Goal: Information Seeking & Learning: Find specific fact

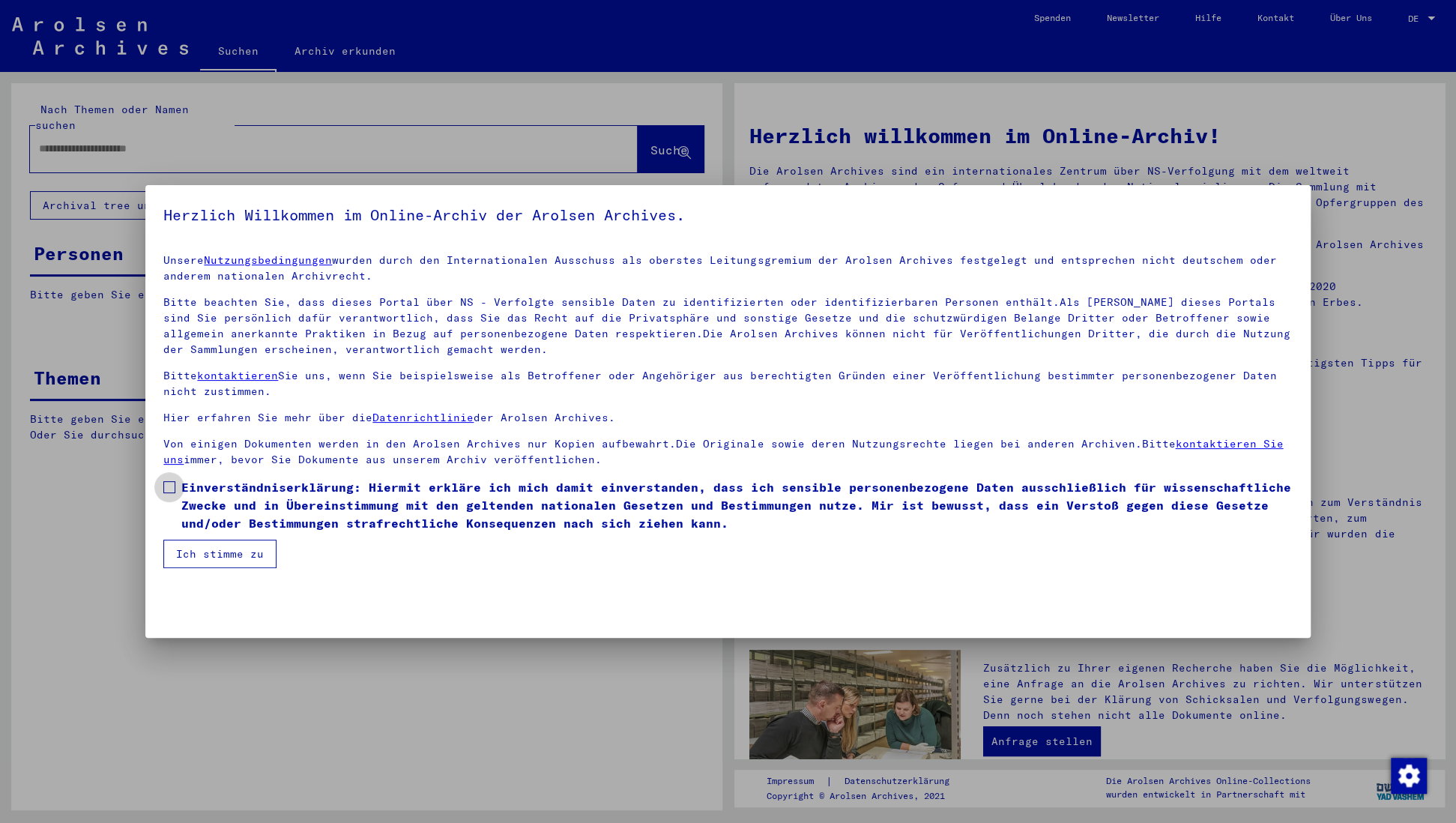
click at [168, 488] on span at bounding box center [169, 487] width 12 height 12
drag, startPoint x: 204, startPoint y: 544, endPoint x: 193, endPoint y: 527, distance: 20.2
click at [204, 544] on button "Ich stimme zu" at bounding box center [220, 554] width 113 height 28
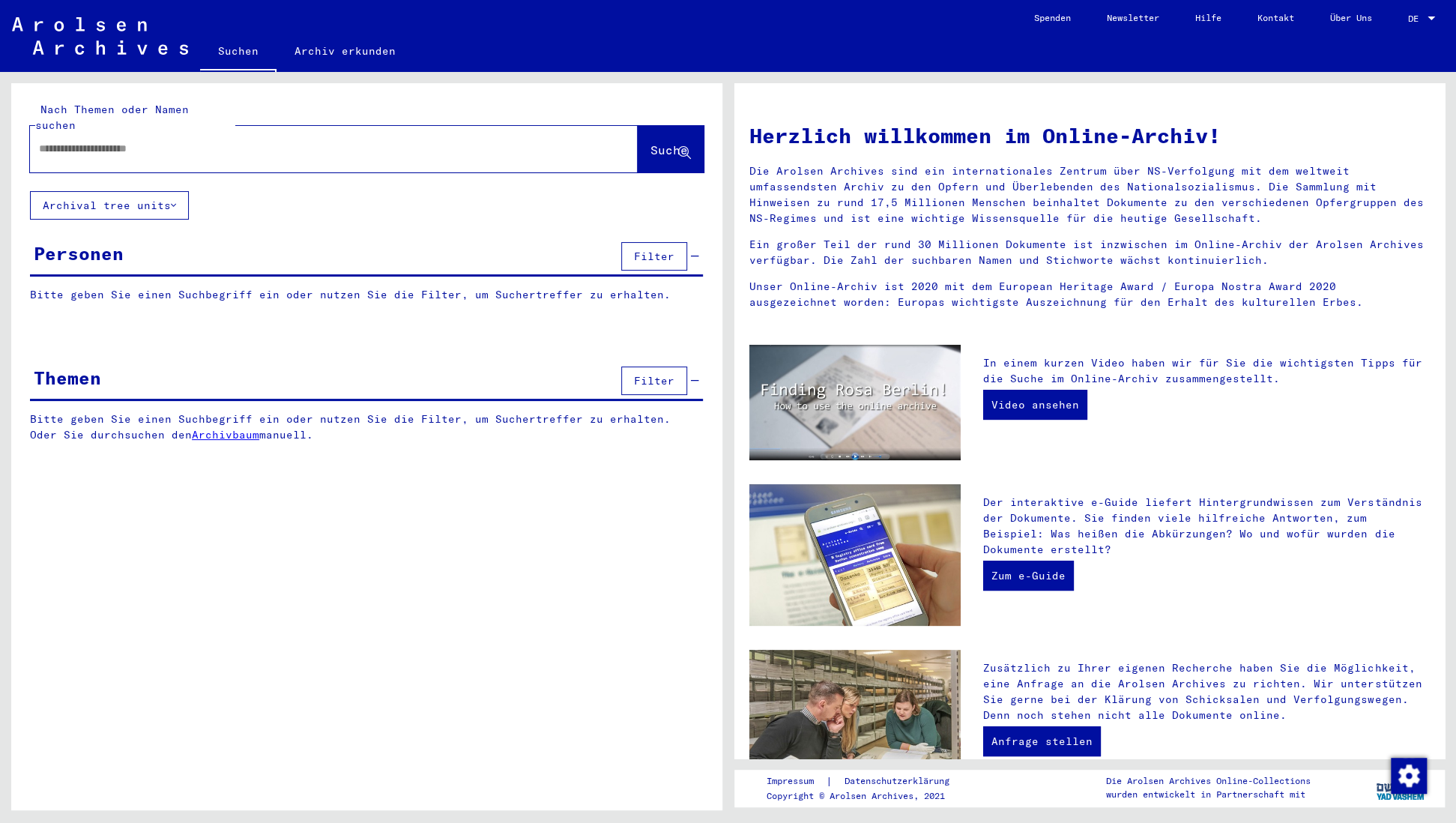
drag, startPoint x: 70, startPoint y: 135, endPoint x: 207, endPoint y: 129, distance: 137.1
click at [70, 141] on input "text" at bounding box center [316, 148] width 554 height 16
type input "**********"
click at [654, 143] on span "Suche" at bounding box center [669, 150] width 38 height 15
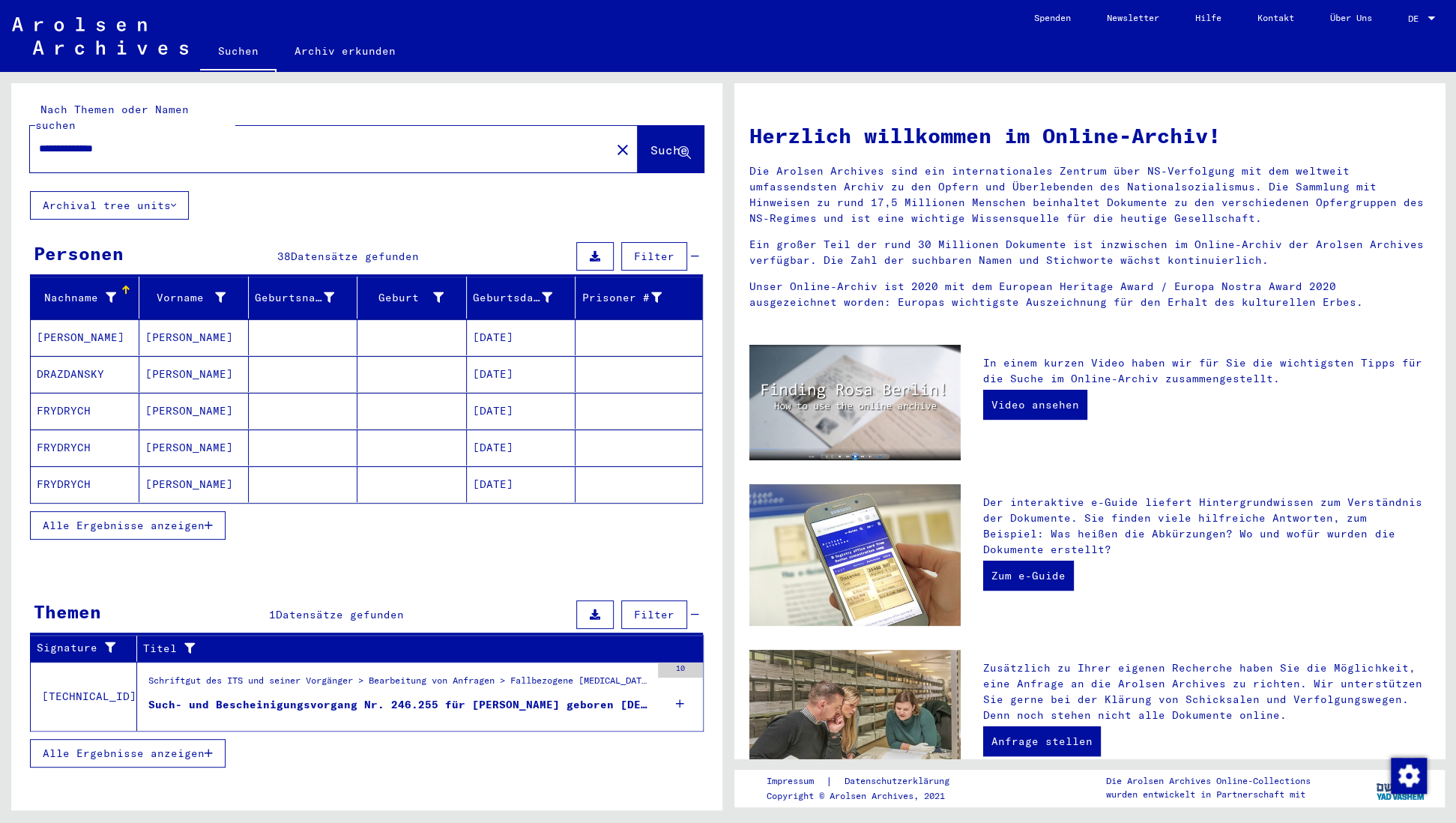
click at [203, 519] on span "Alle Ergebnisse anzeigen" at bounding box center [123, 525] width 162 height 13
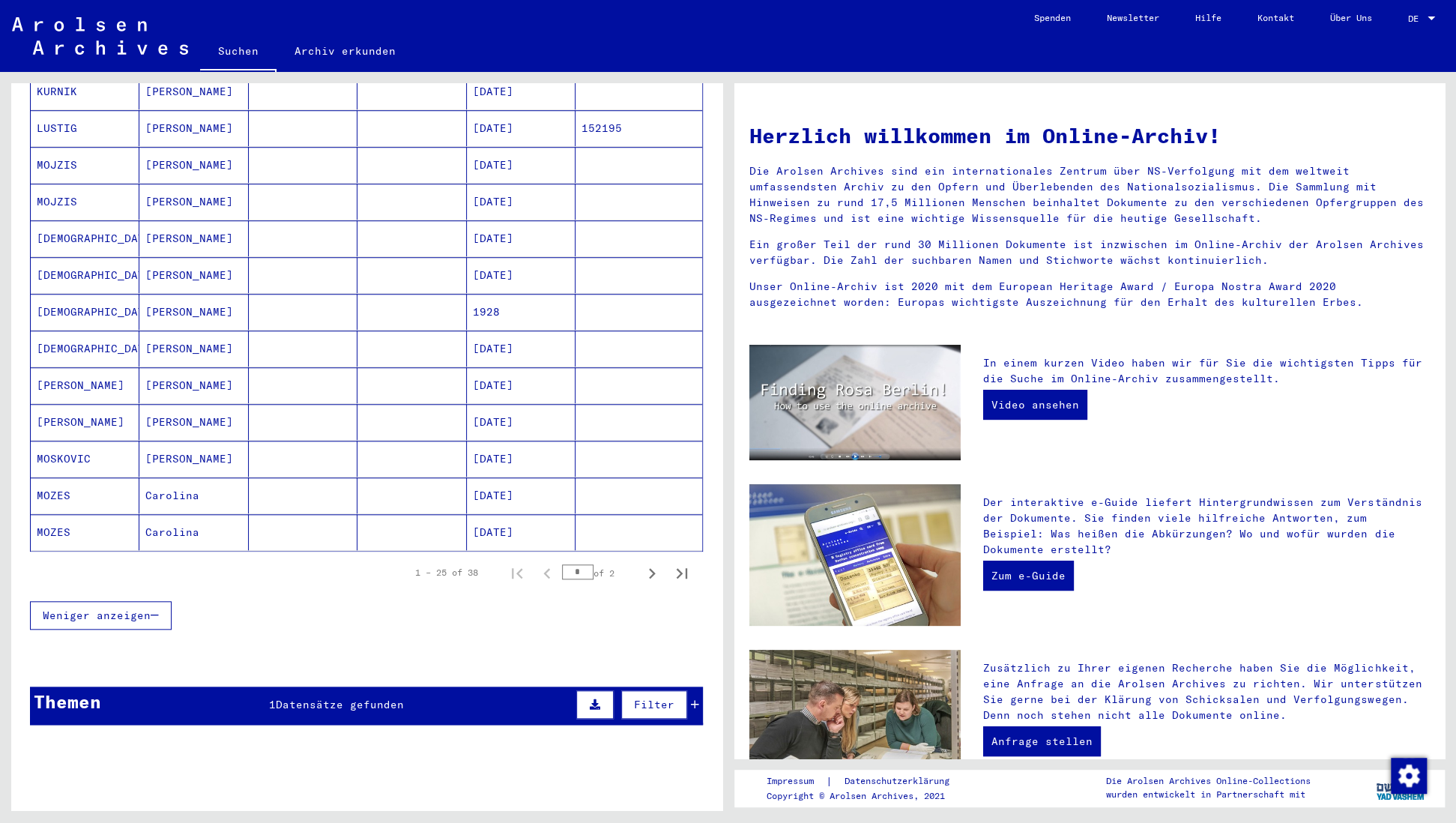
scroll to position [687, 0]
click at [654, 562] on icon "Next page" at bounding box center [651, 572] width 21 height 21
type input "*"
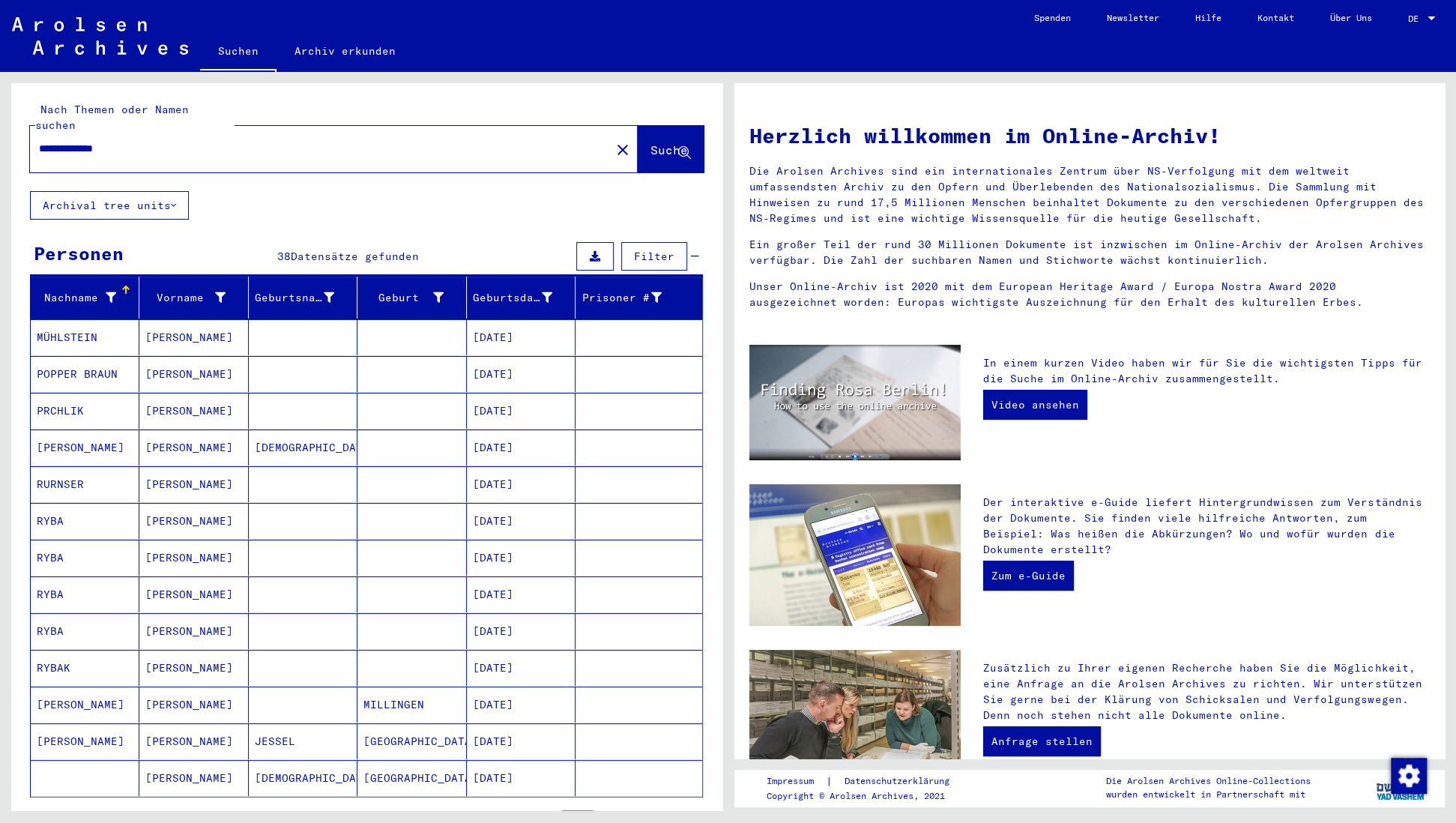
scroll to position [0, 0]
drag, startPoint x: 134, startPoint y: 133, endPoint x: 103, endPoint y: 137, distance: 31.3
click at [15, 129] on div "**********" at bounding box center [366, 137] width 711 height 108
click at [653, 143] on span "Suche" at bounding box center [669, 150] width 38 height 15
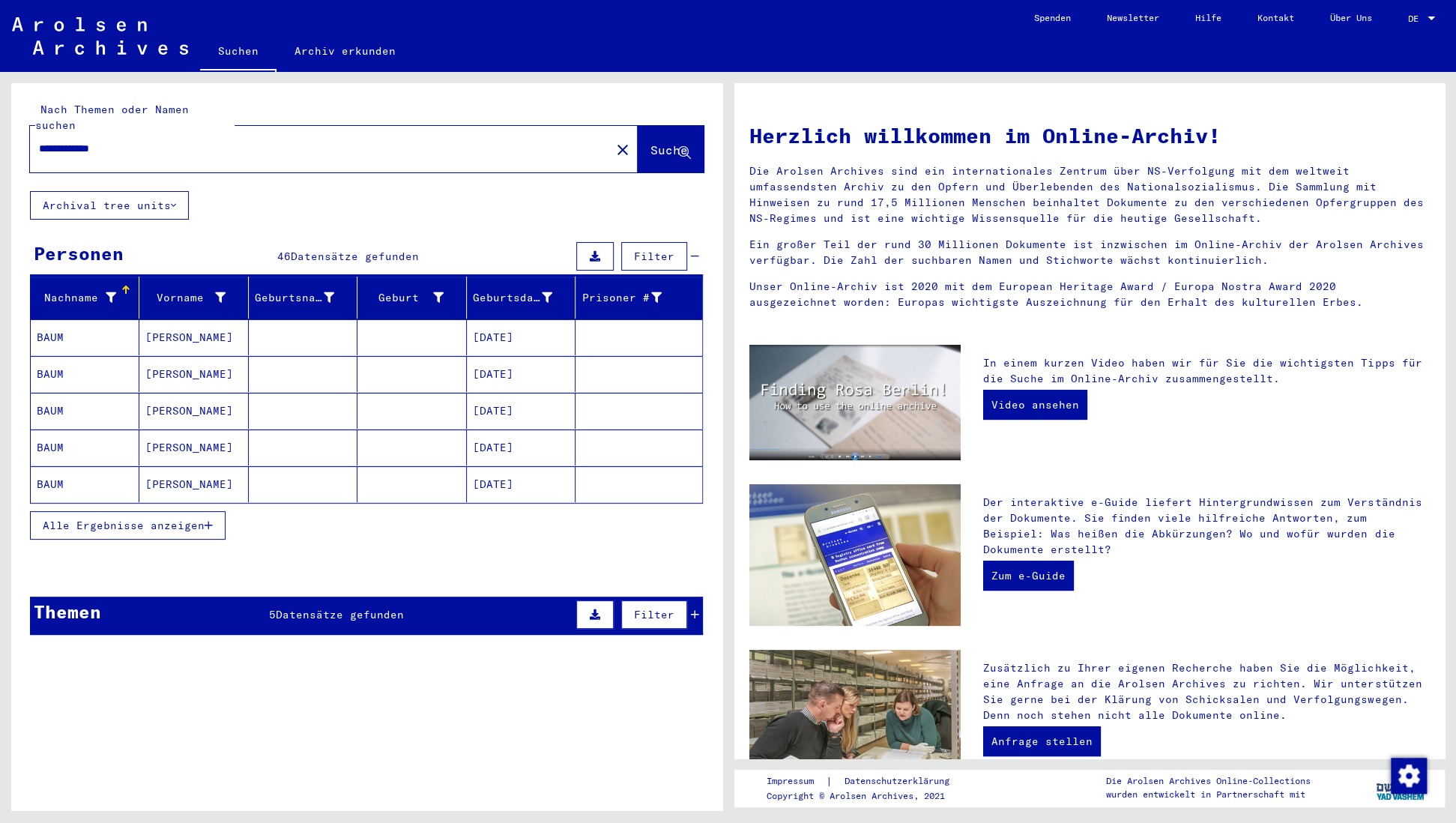
click at [213, 511] on button "Alle Ergebnisse anzeigen" at bounding box center [128, 525] width 196 height 28
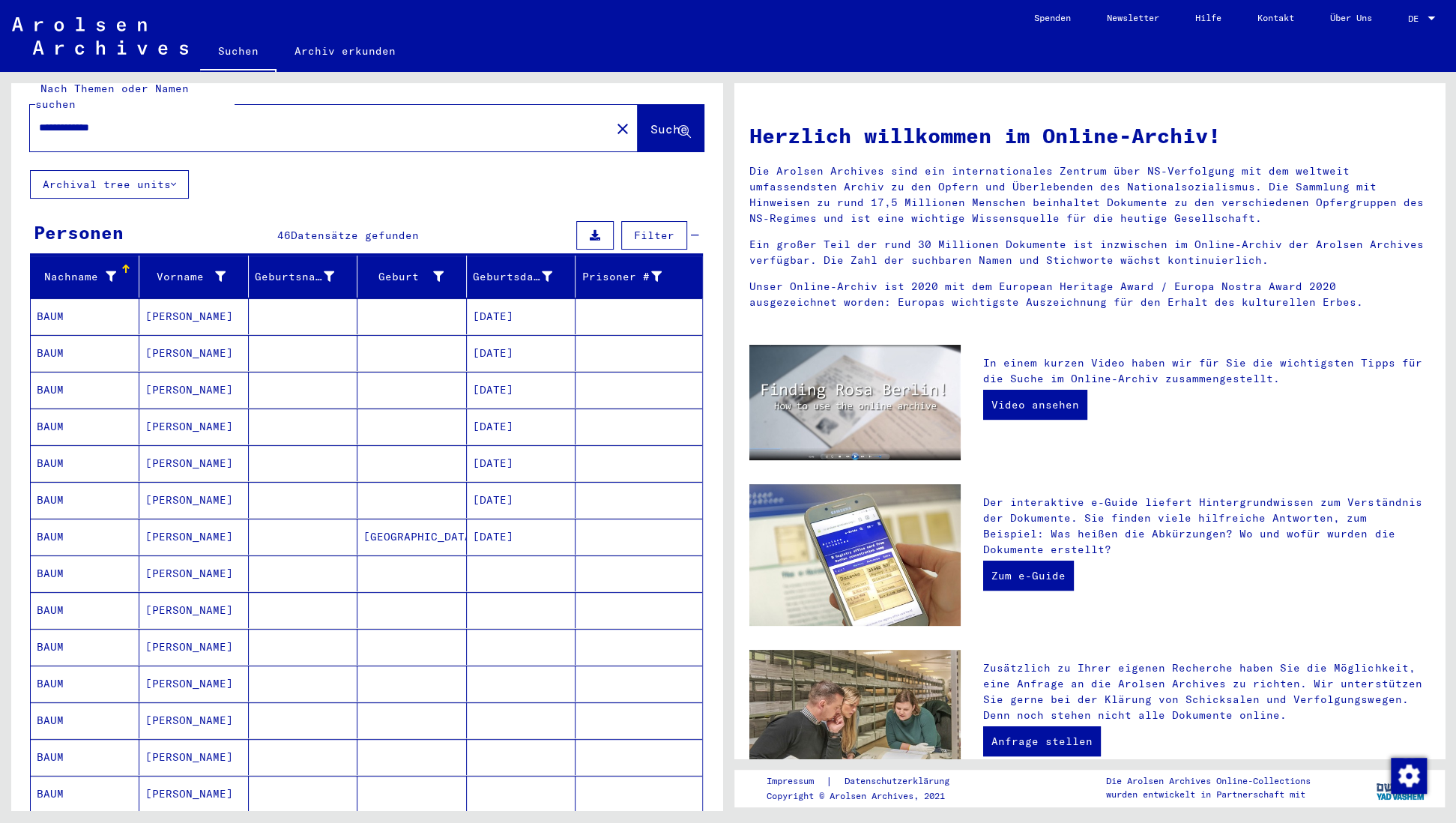
scroll to position [33, 0]
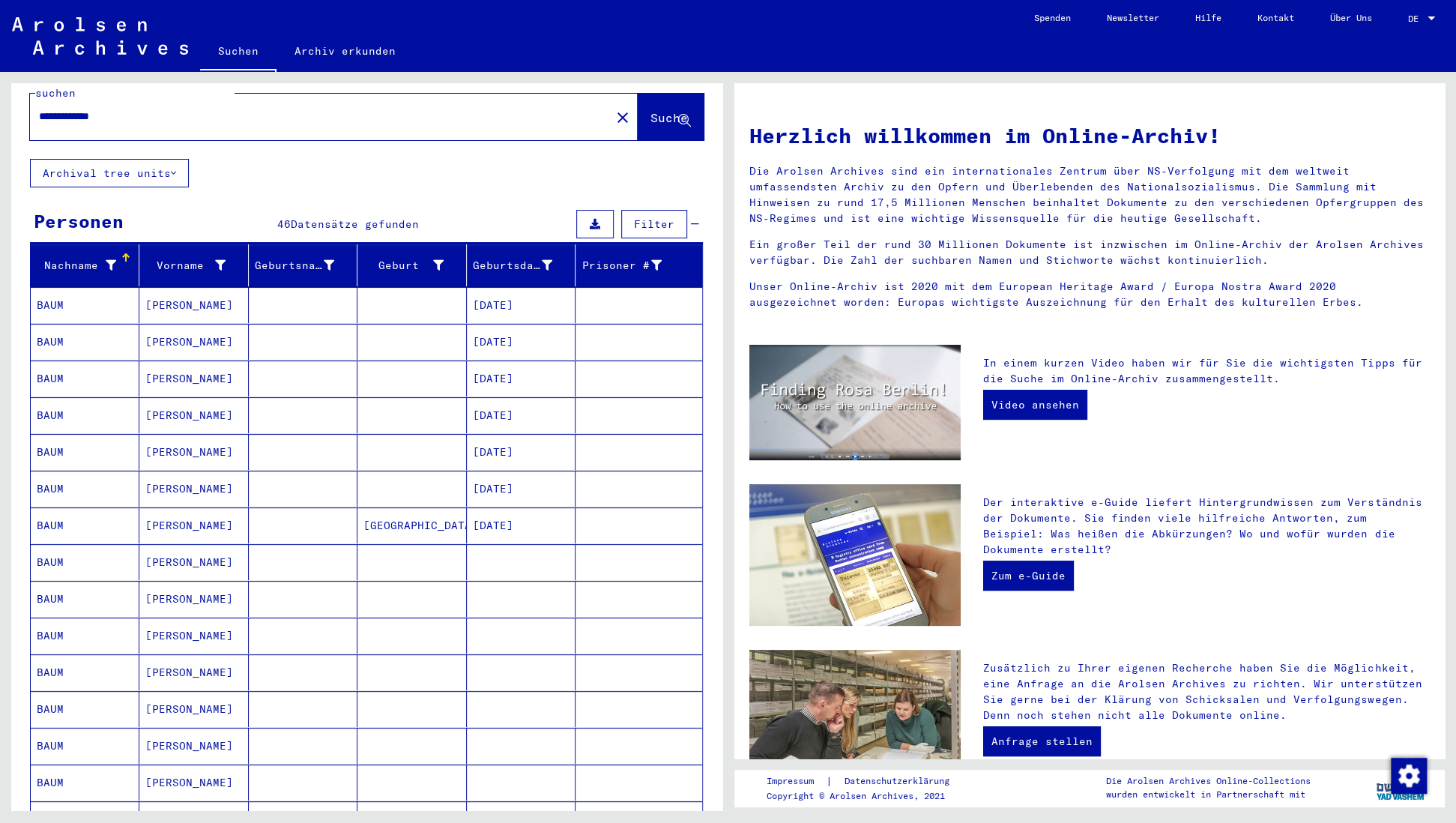
drag, startPoint x: 64, startPoint y: 100, endPoint x: 197, endPoint y: 107, distance: 133.2
click at [36, 101] on div "**********" at bounding box center [311, 117] width 563 height 33
type input "**********"
click at [669, 110] on span "Suche" at bounding box center [669, 118] width 38 height 15
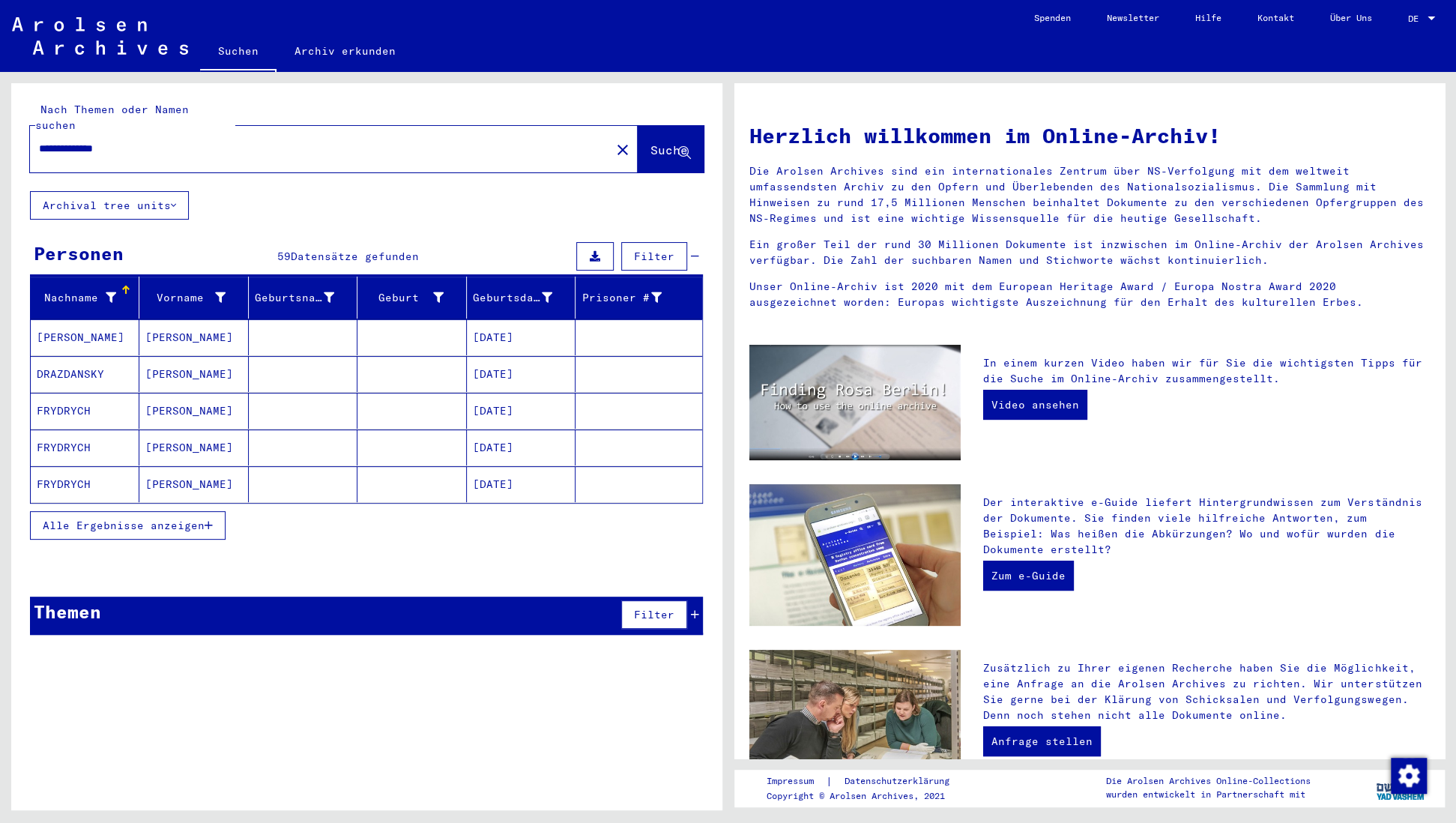
click at [213, 511] on button "Alle Ergebnisse anzeigen" at bounding box center [128, 525] width 196 height 28
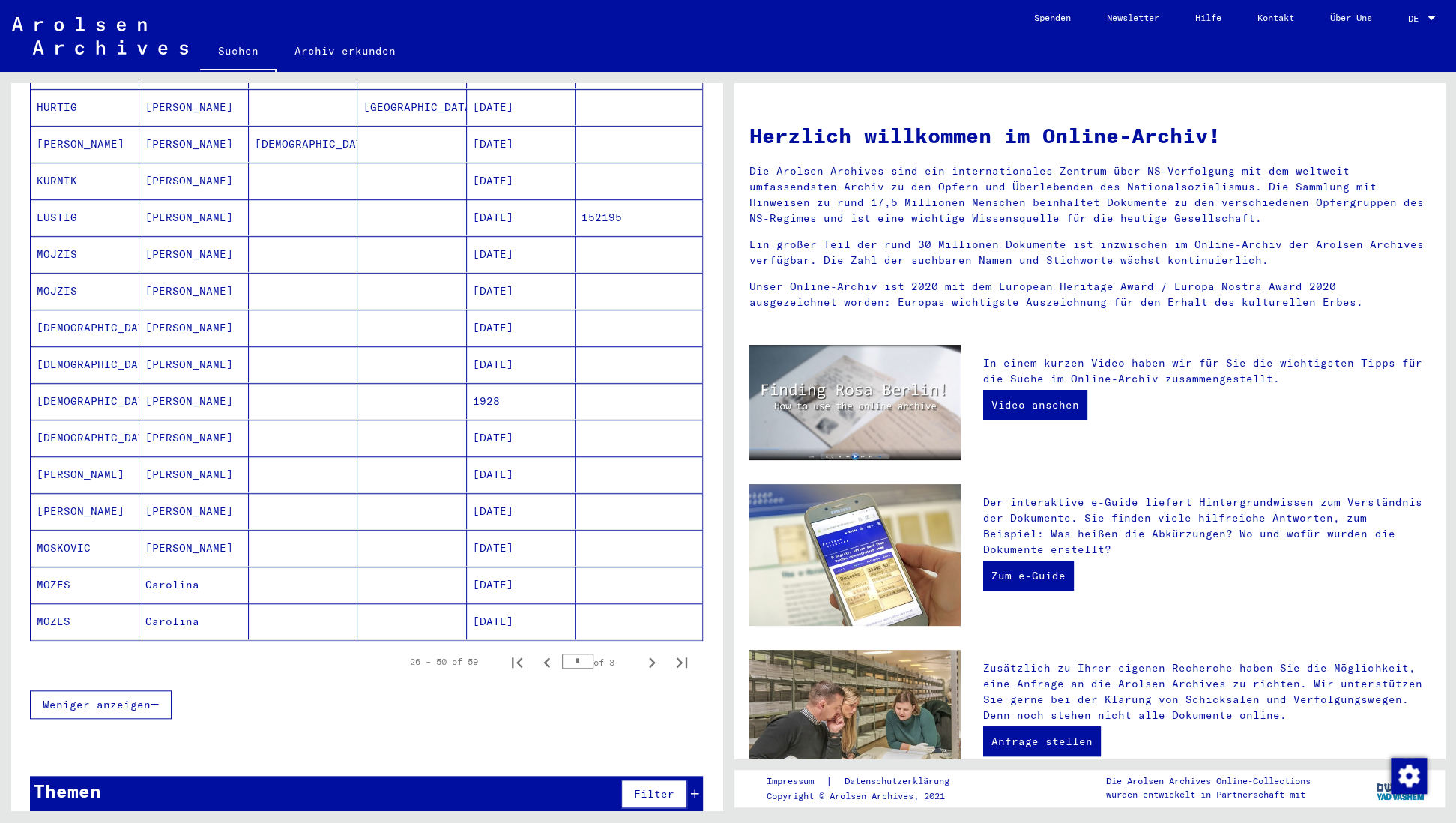
scroll to position [596, 0]
click at [48, 567] on mat-cell "MOZES" at bounding box center [85, 585] width 108 height 36
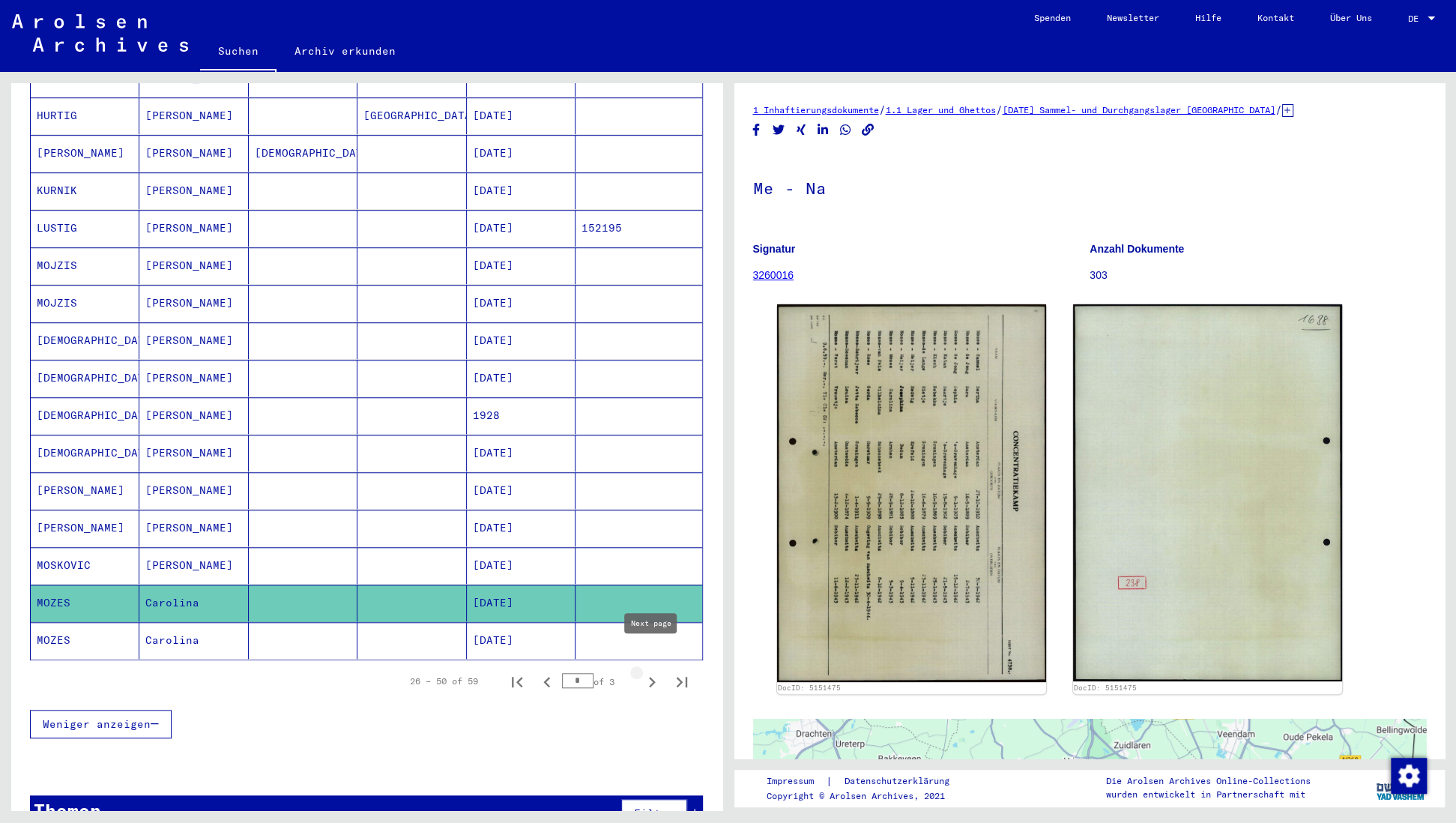
click at [652, 676] on icon "Next page" at bounding box center [652, 681] width 7 height 11
type input "*"
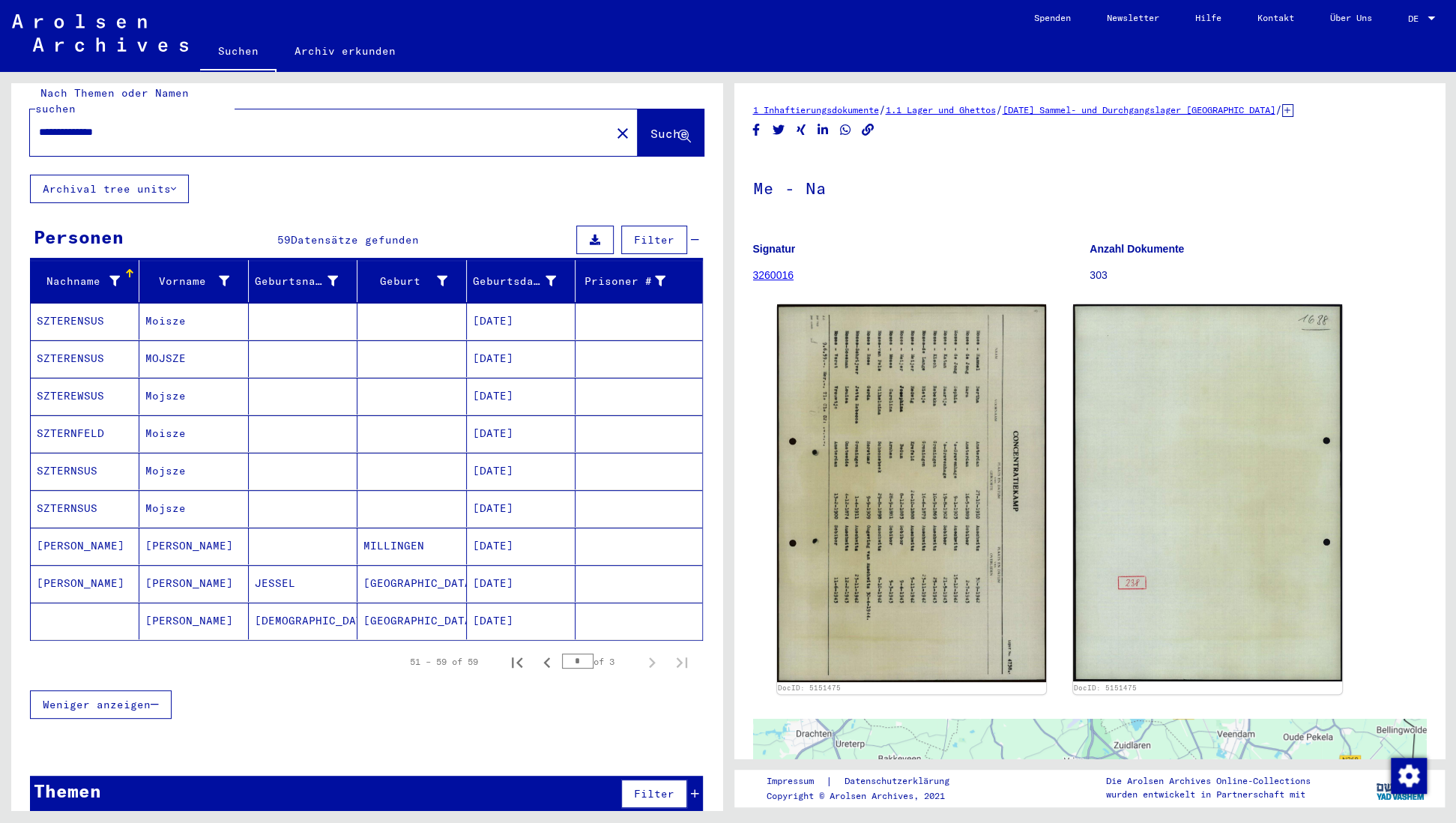
drag, startPoint x: 129, startPoint y: 117, endPoint x: 191, endPoint y: 124, distance: 62.4
click at [79, 124] on input "**********" at bounding box center [320, 132] width 563 height 16
type input "**********"
click at [650, 126] on span "Suche" at bounding box center [669, 133] width 38 height 15
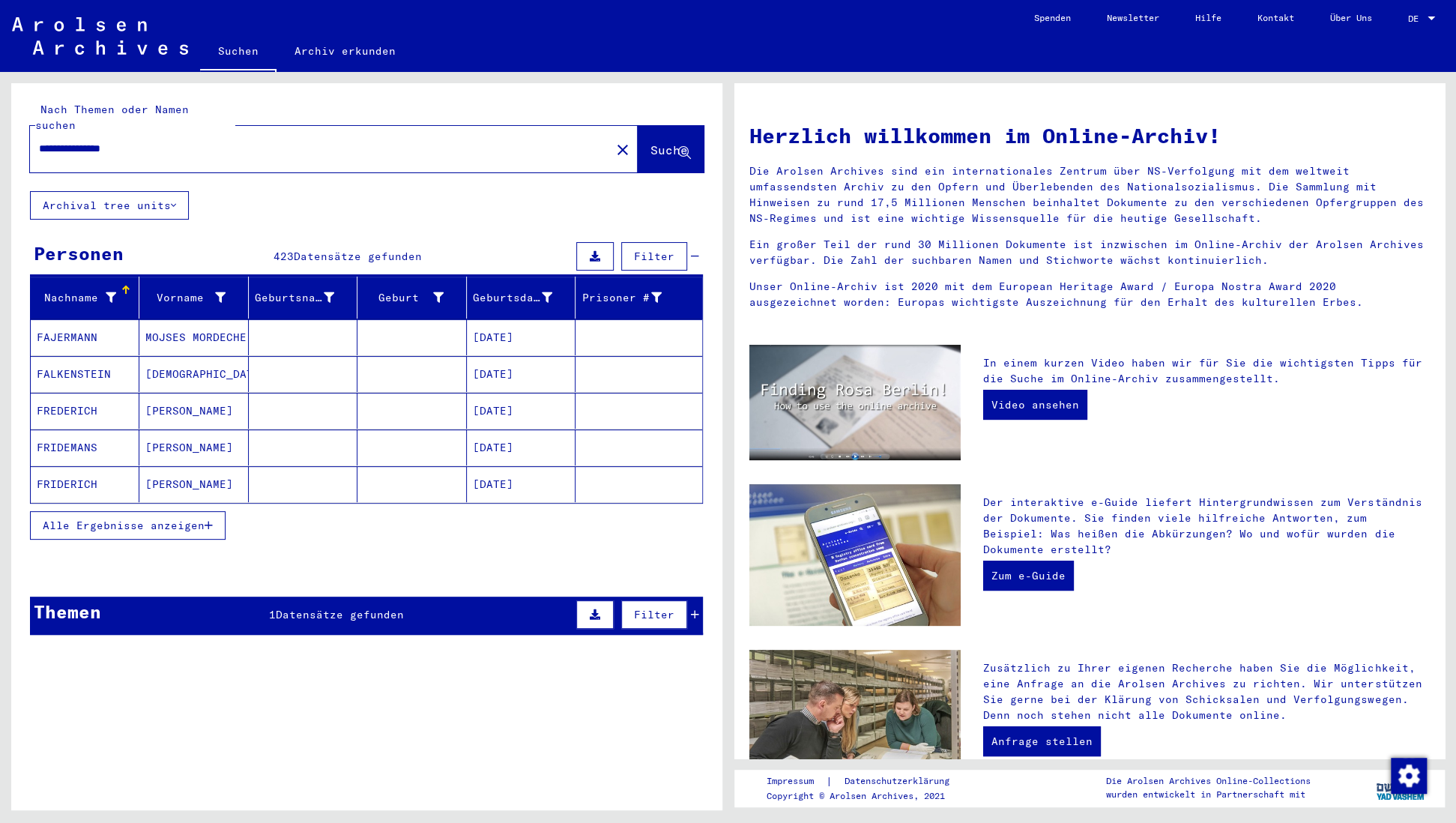
click at [208, 520] on icon "button" at bounding box center [208, 525] width 8 height 11
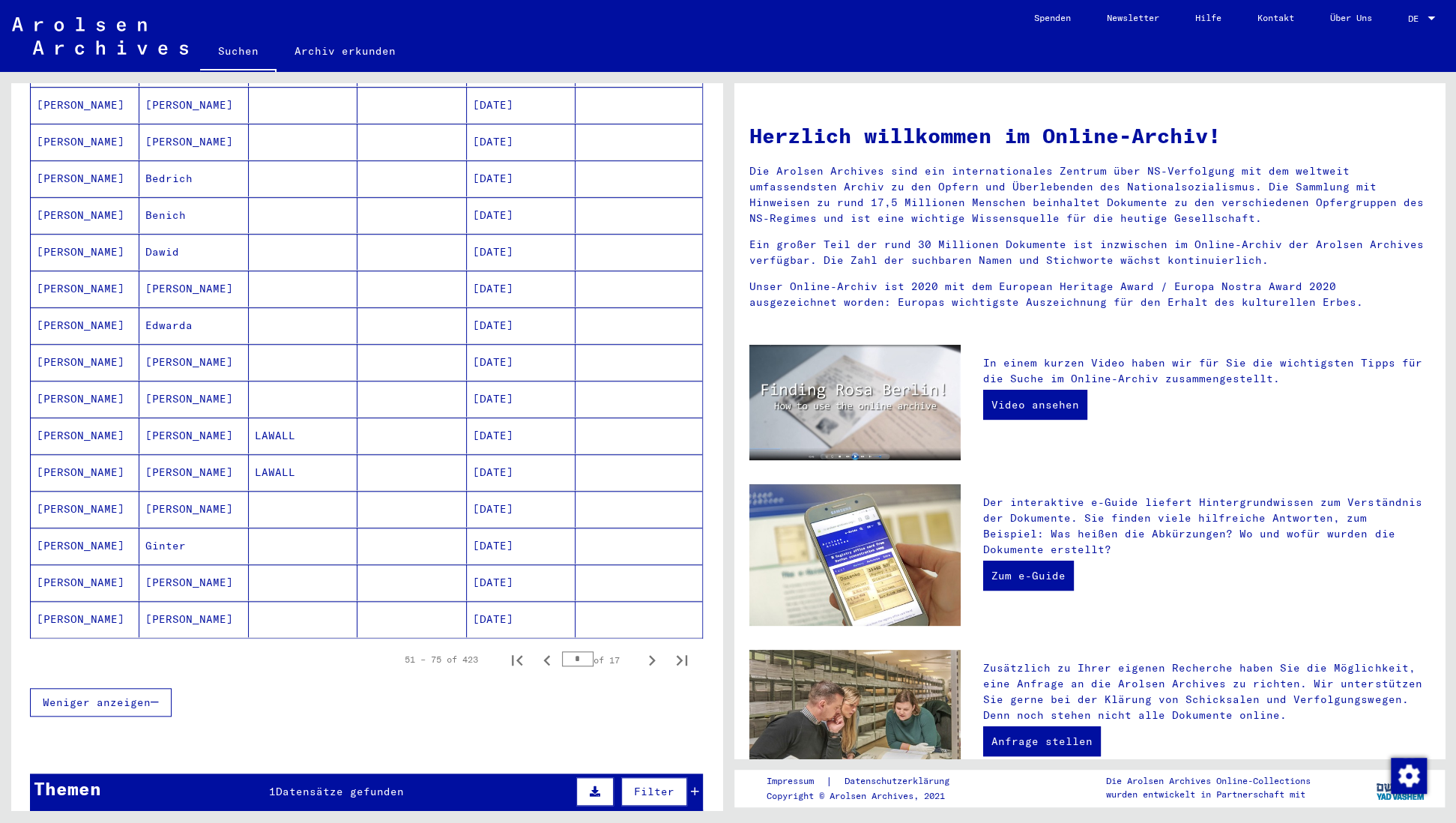
scroll to position [603, 0]
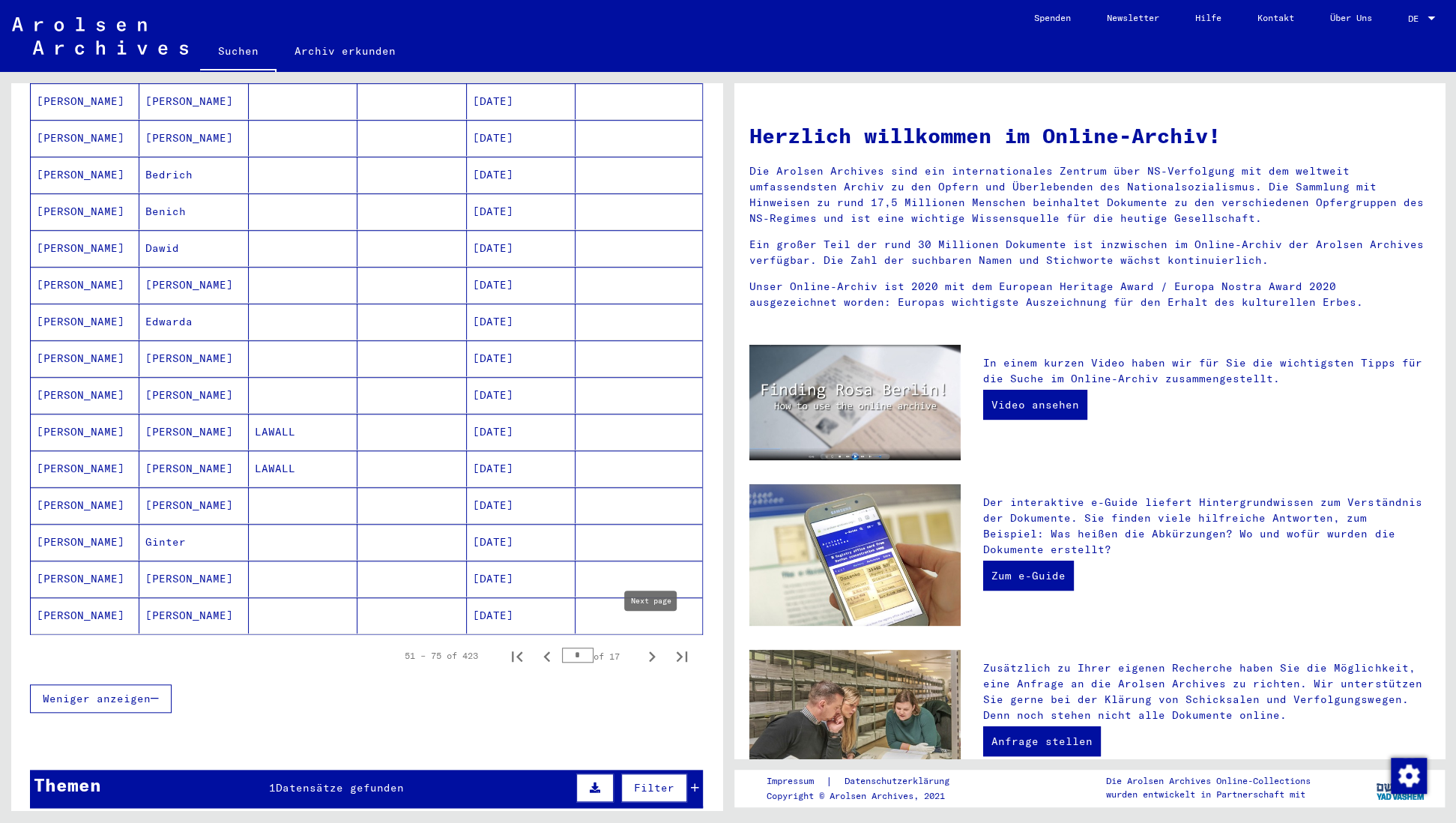
click at [649, 646] on icon "Next page" at bounding box center [651, 656] width 21 height 21
click at [651, 651] on icon "Next page" at bounding box center [652, 656] width 7 height 11
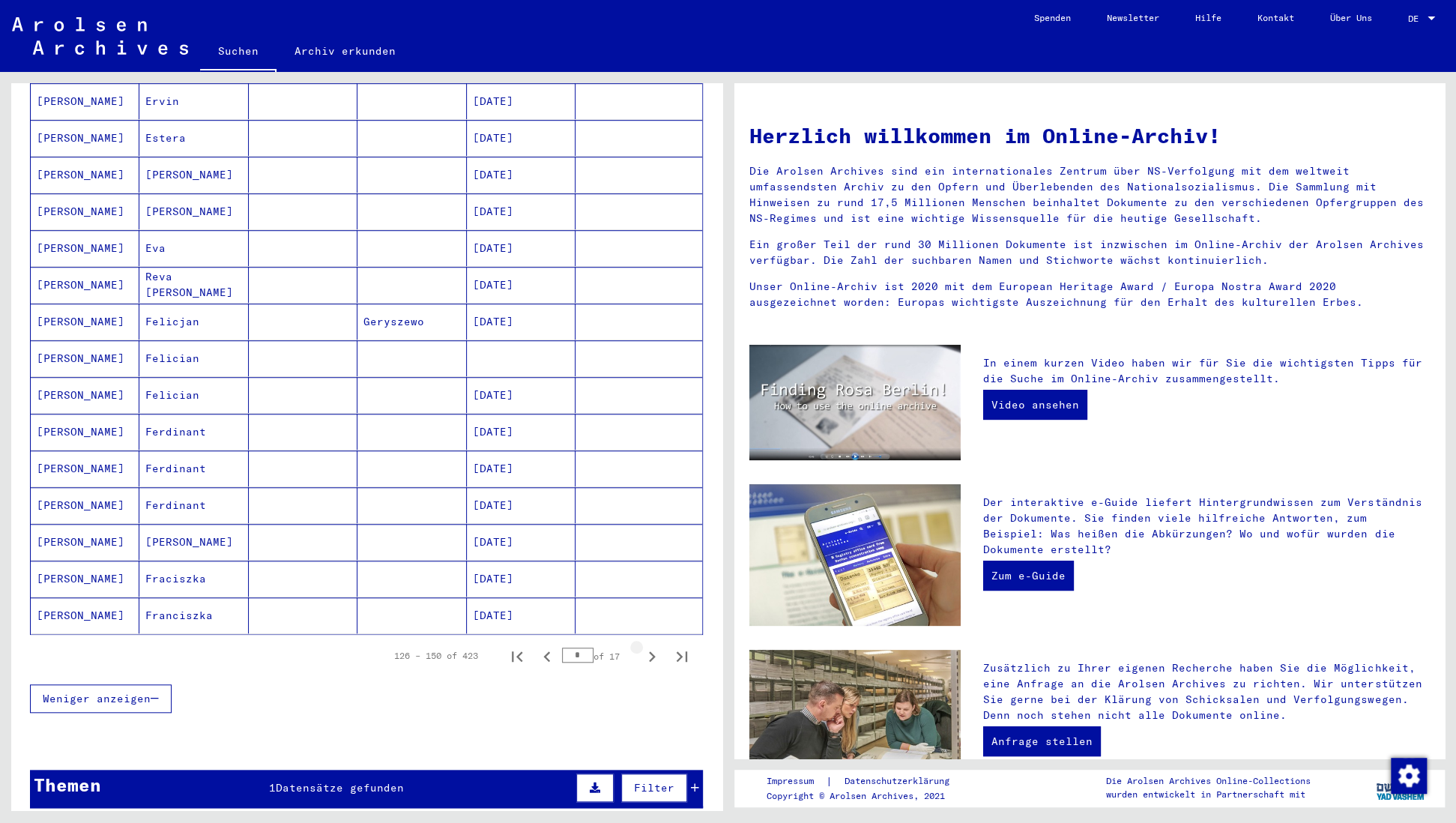
click at [651, 651] on icon "Next page" at bounding box center [652, 656] width 7 height 11
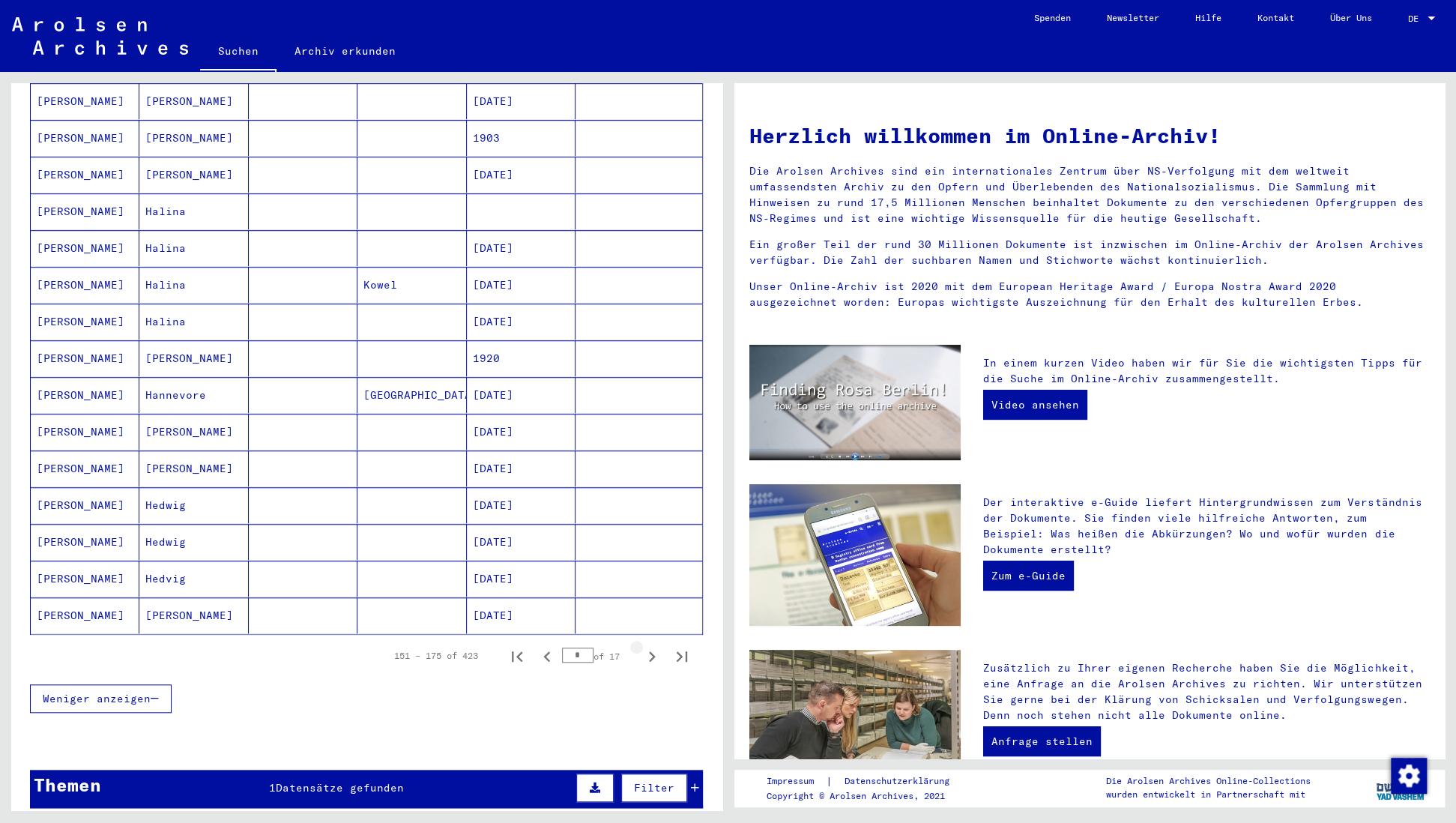
click at [651, 651] on icon "Next page" at bounding box center [652, 656] width 7 height 11
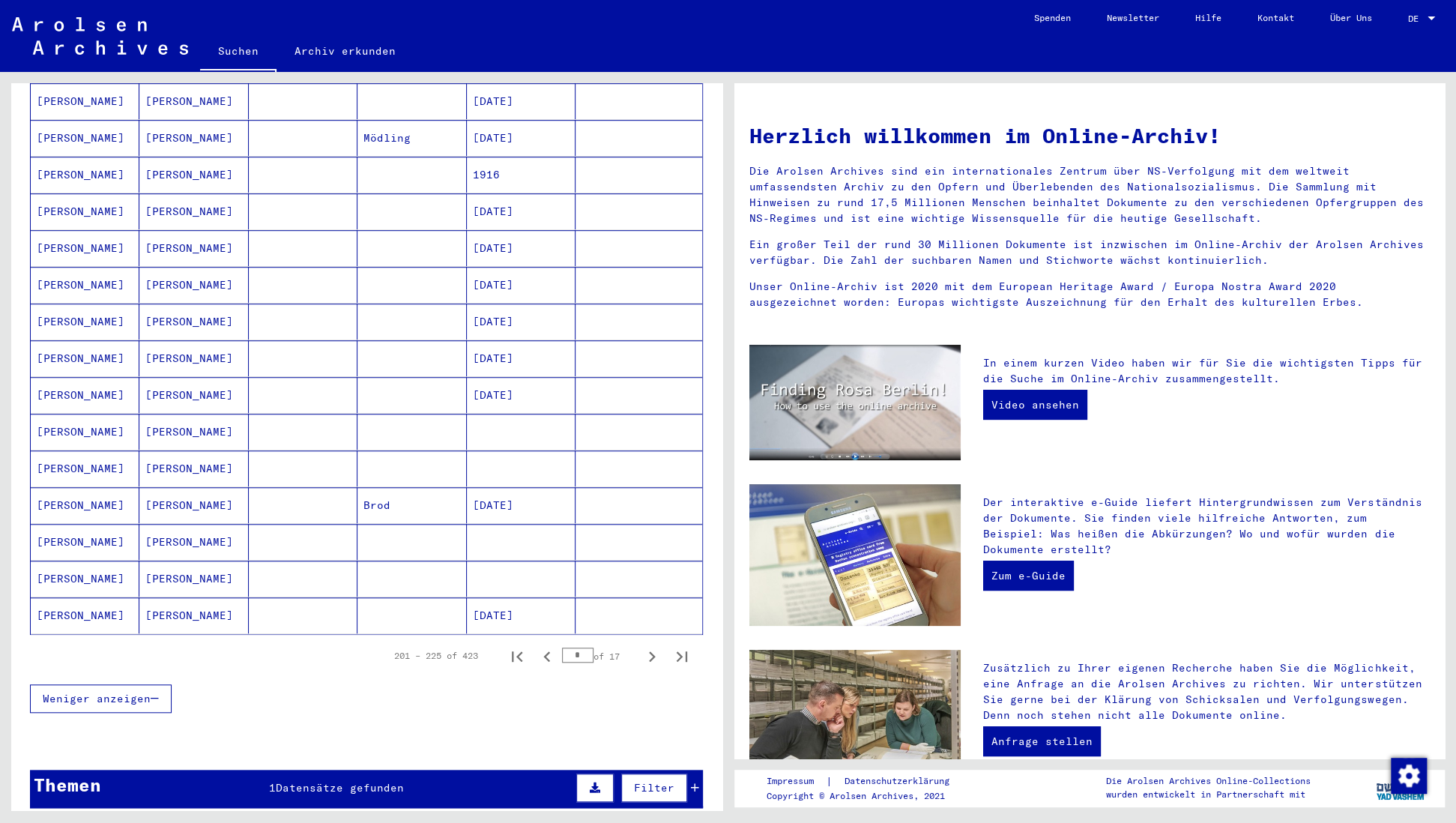
click at [651, 651] on icon "Next page" at bounding box center [652, 656] width 7 height 11
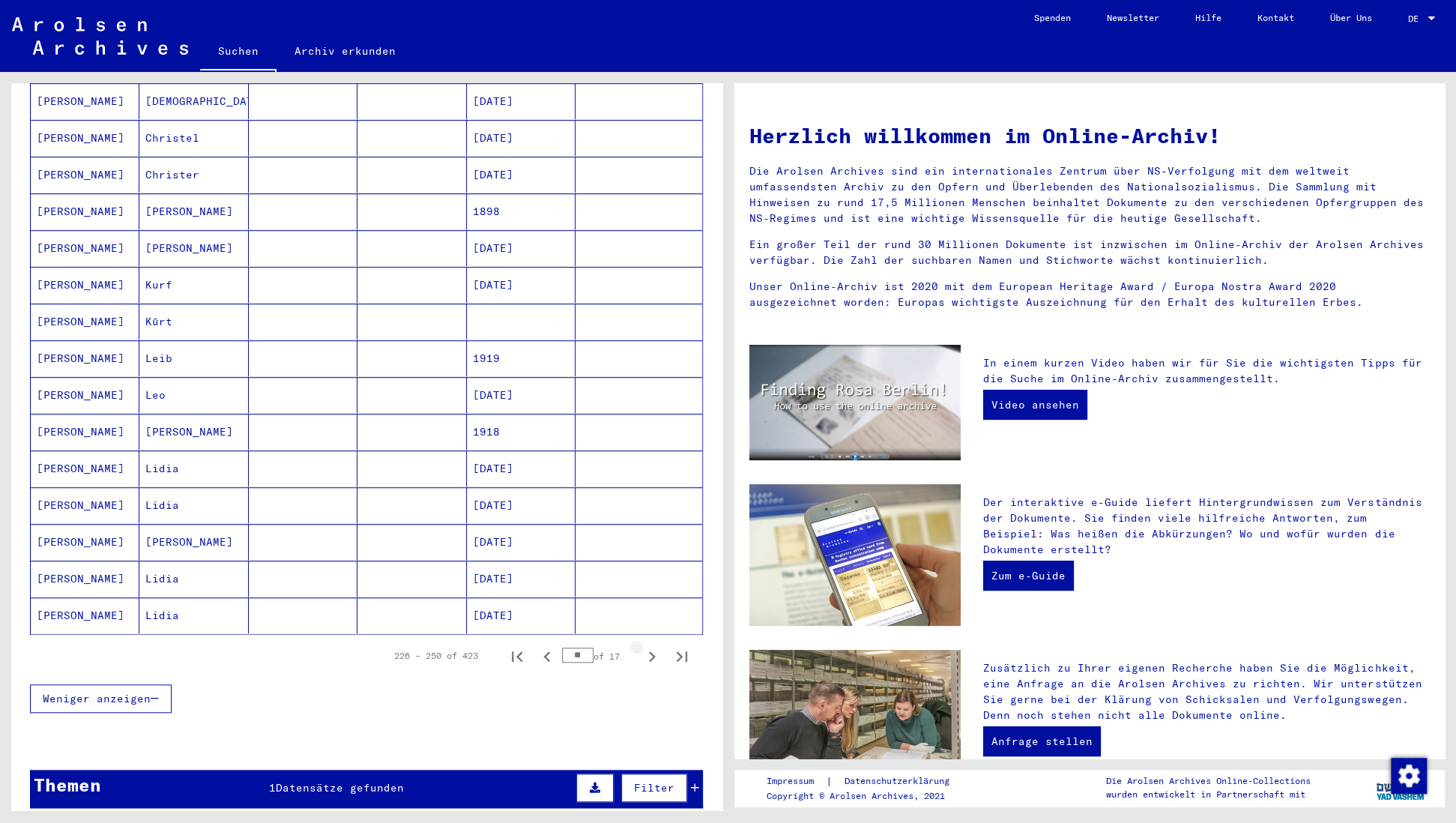
click at [651, 651] on icon "Next page" at bounding box center [652, 656] width 7 height 11
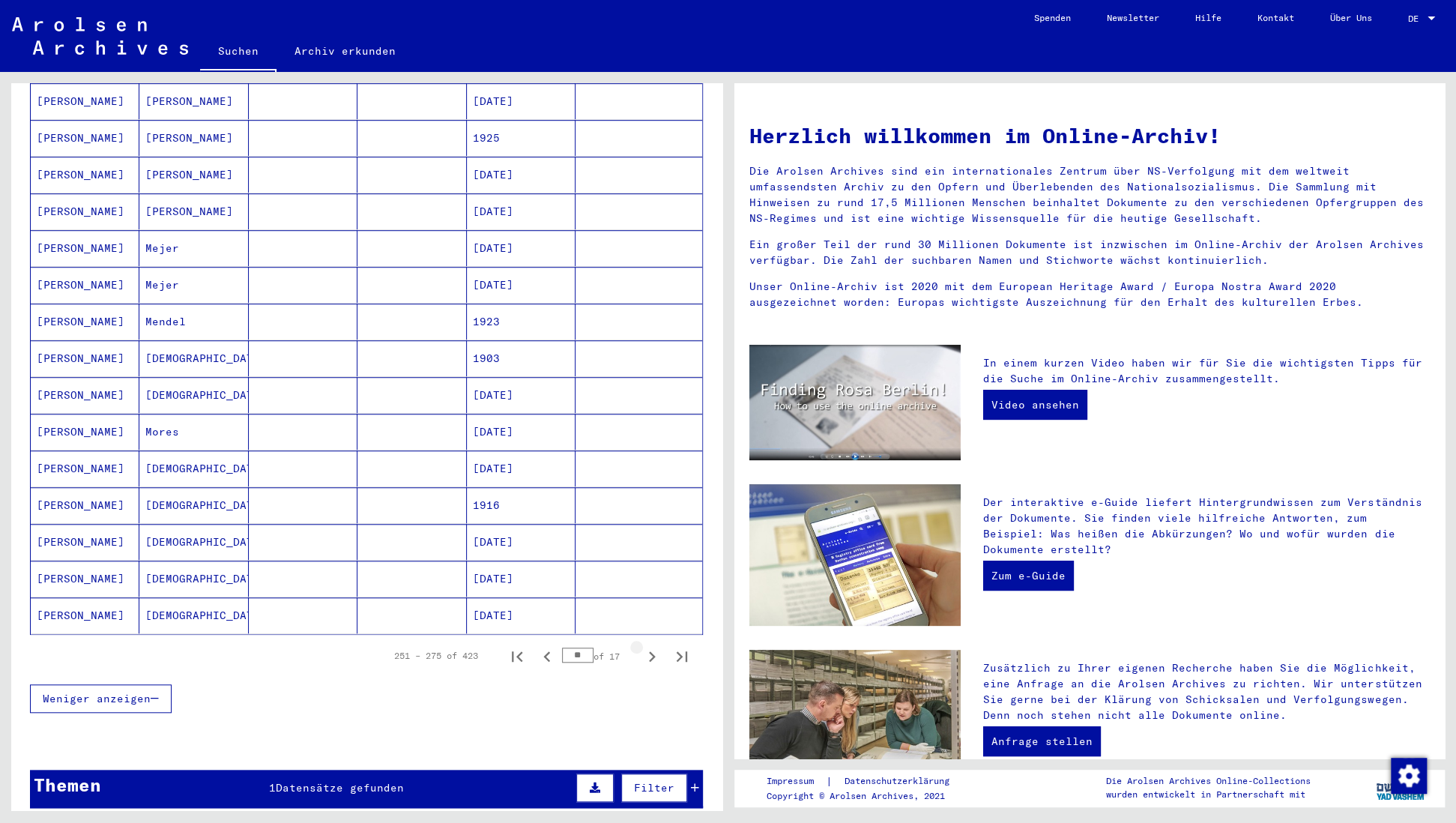
click at [651, 651] on icon "Next page" at bounding box center [652, 656] width 7 height 11
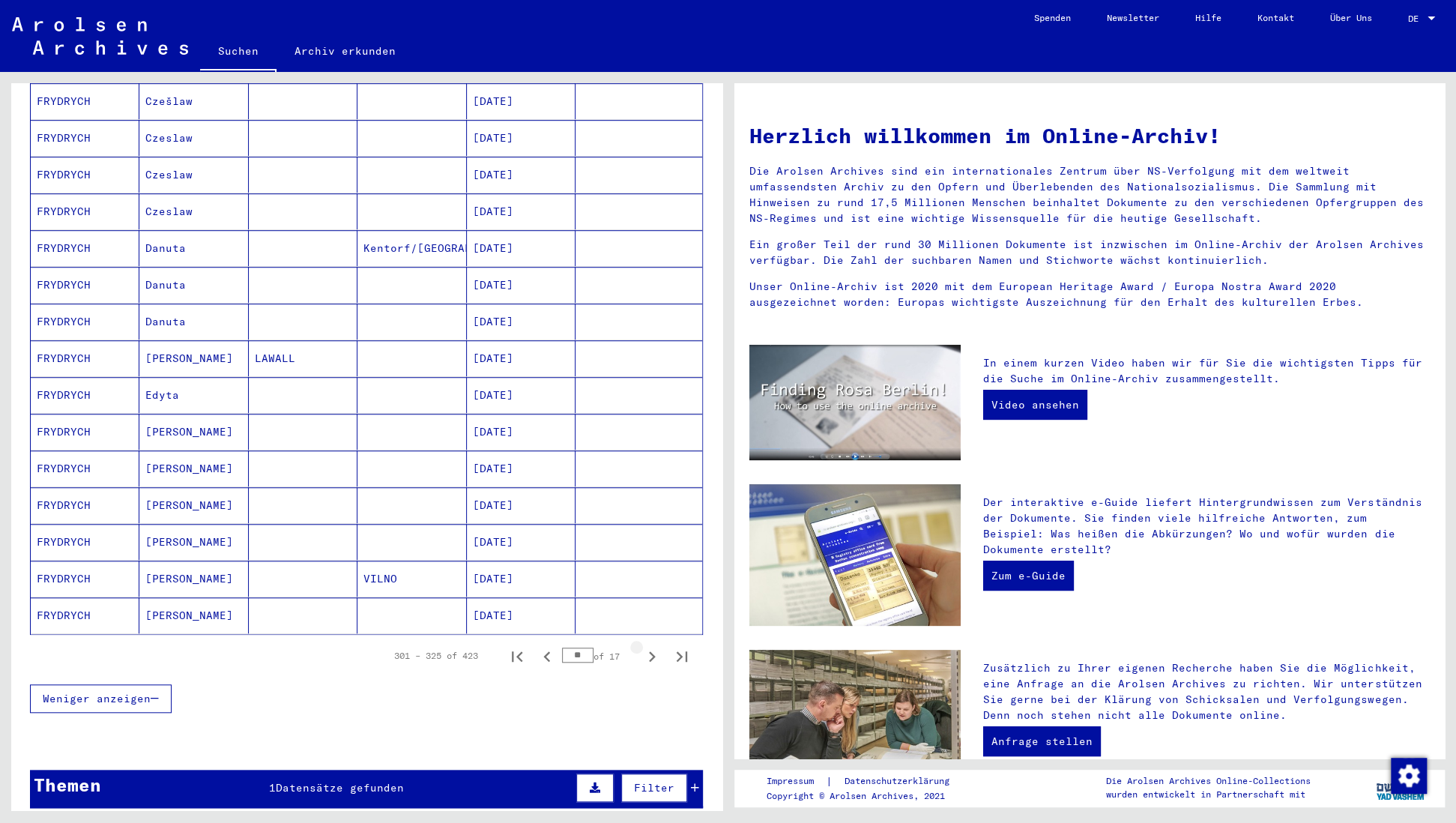
click at [651, 651] on icon "Next page" at bounding box center [652, 656] width 7 height 11
type input "**"
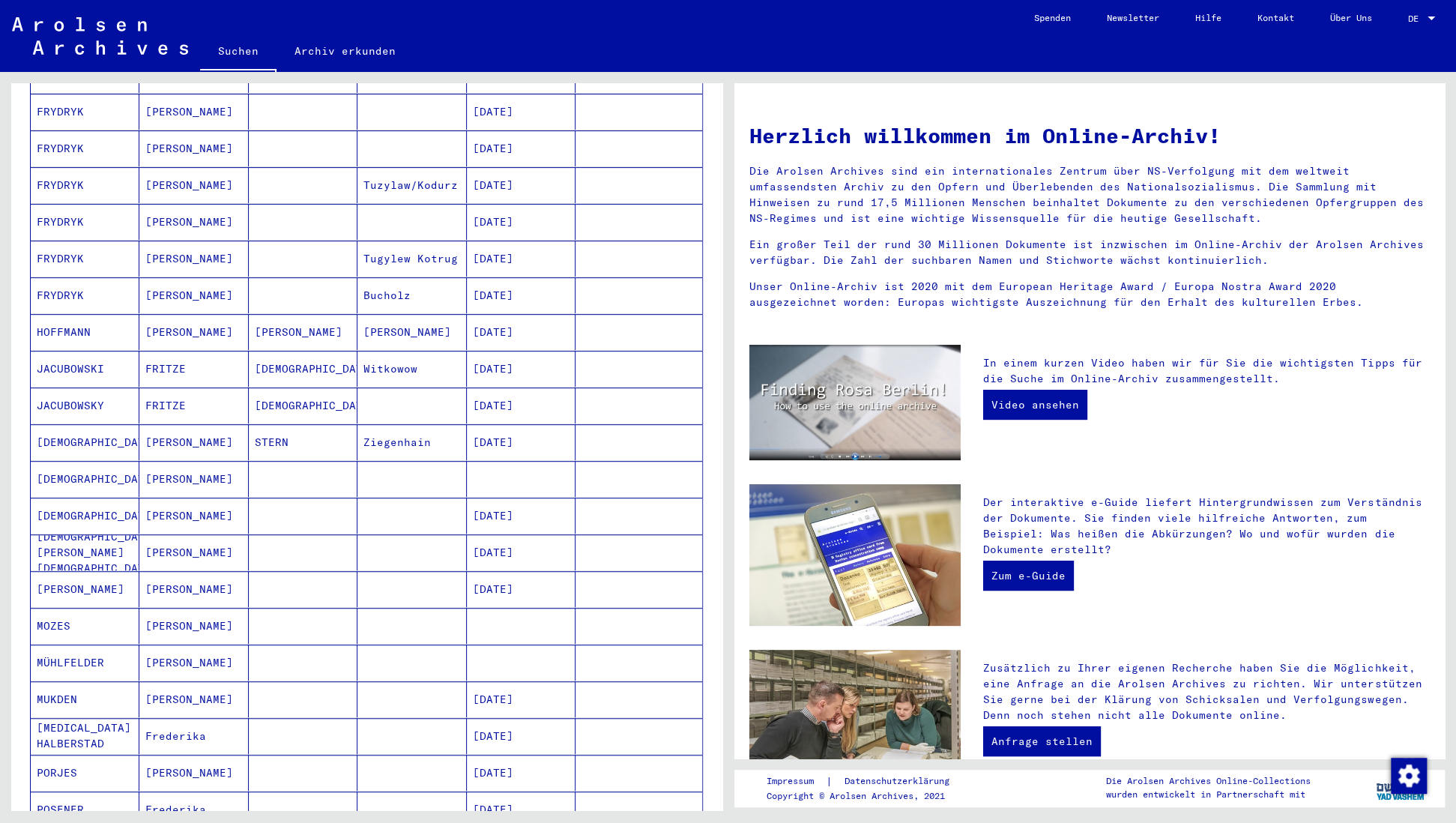
scroll to position [269, 0]
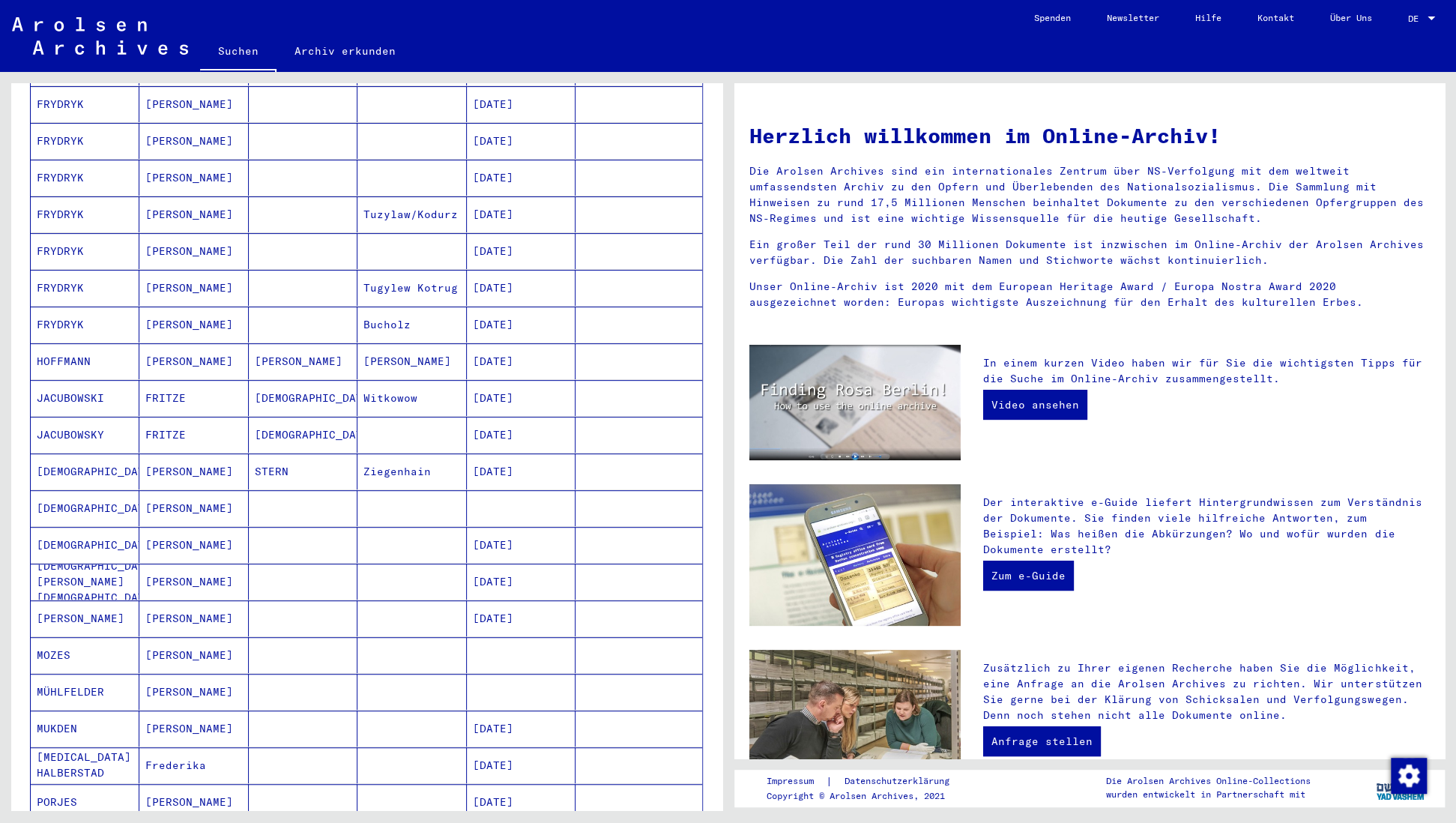
click at [213, 490] on mat-cell "[PERSON_NAME]" at bounding box center [193, 508] width 108 height 36
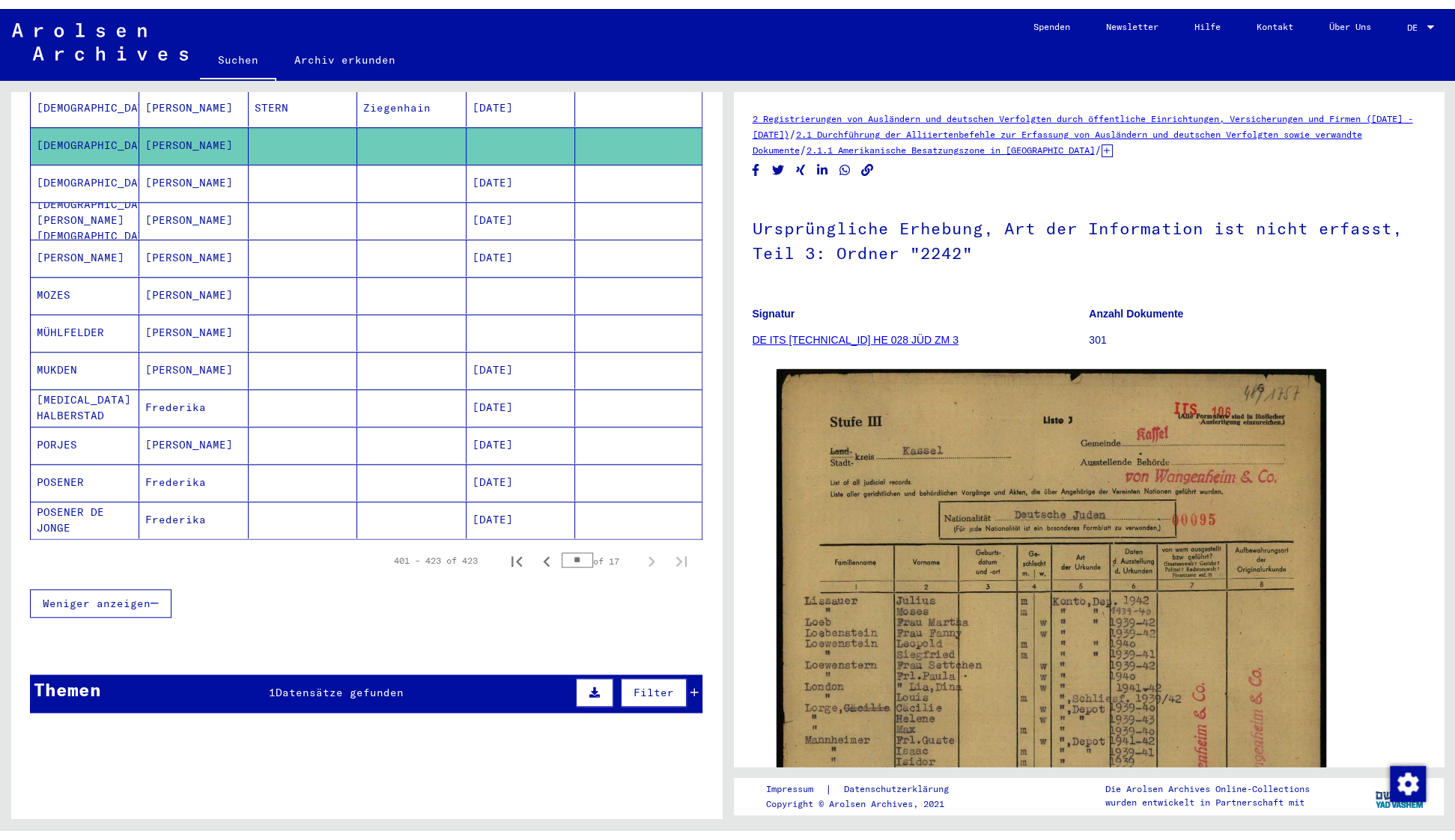
scroll to position [649, 0]
